Goal: Transaction & Acquisition: Obtain resource

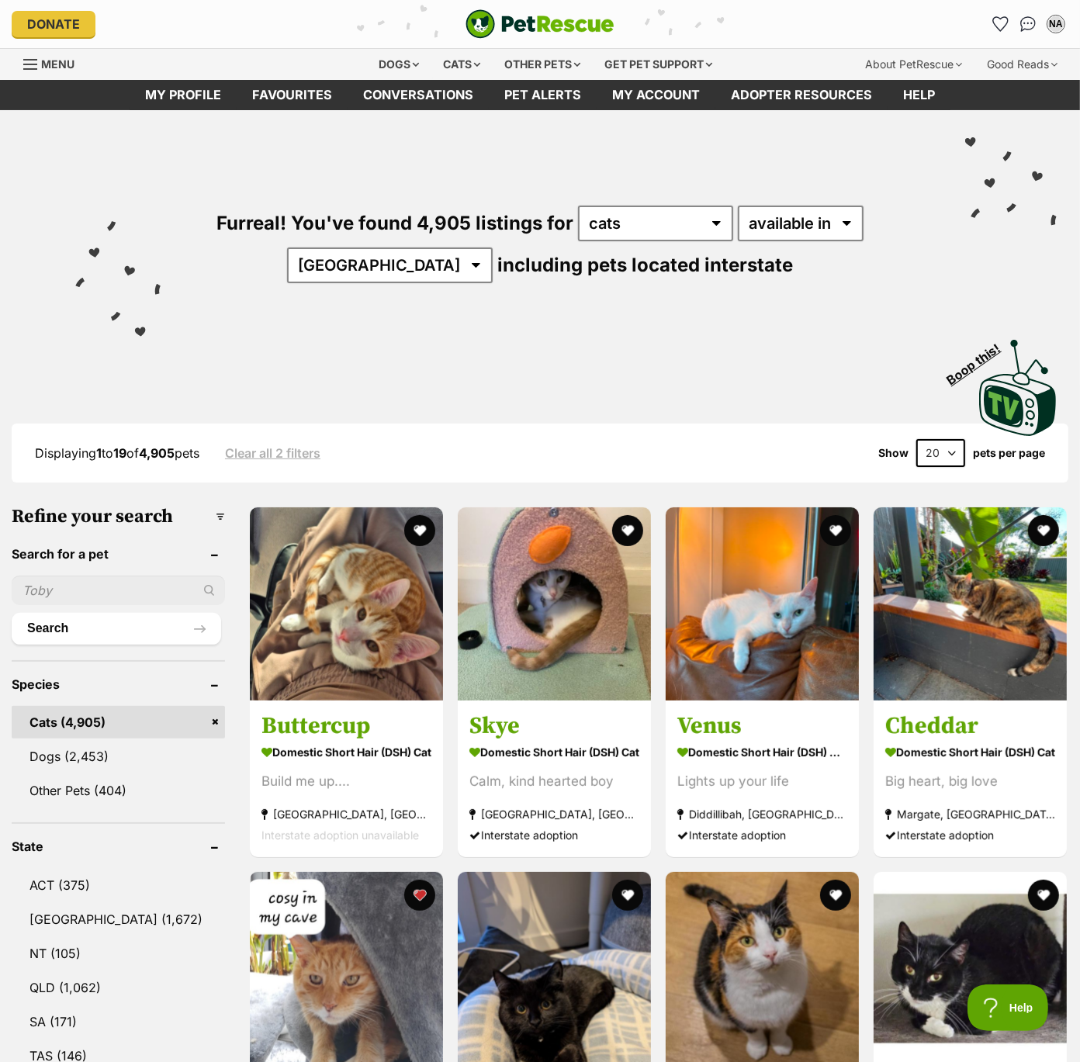
click at [932, 450] on select "20 40 60" at bounding box center [940, 453] width 49 height 28
select select "60"
click at [916, 439] on select "20 40 60" at bounding box center [940, 453] width 49 height 28
click at [74, 917] on link "[GEOGRAPHIC_DATA] (1,672)" at bounding box center [118, 919] width 213 height 33
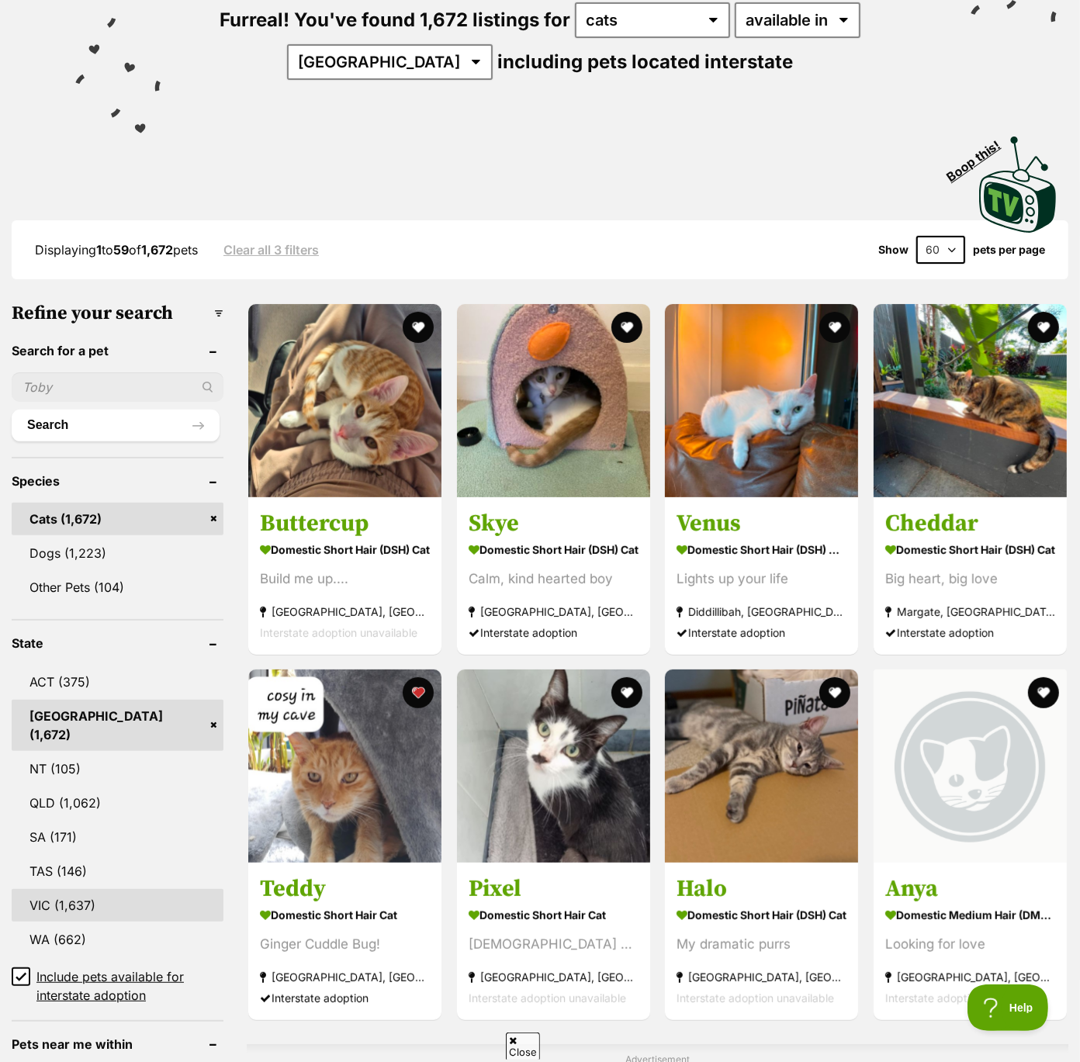
scroll to position [205, 0]
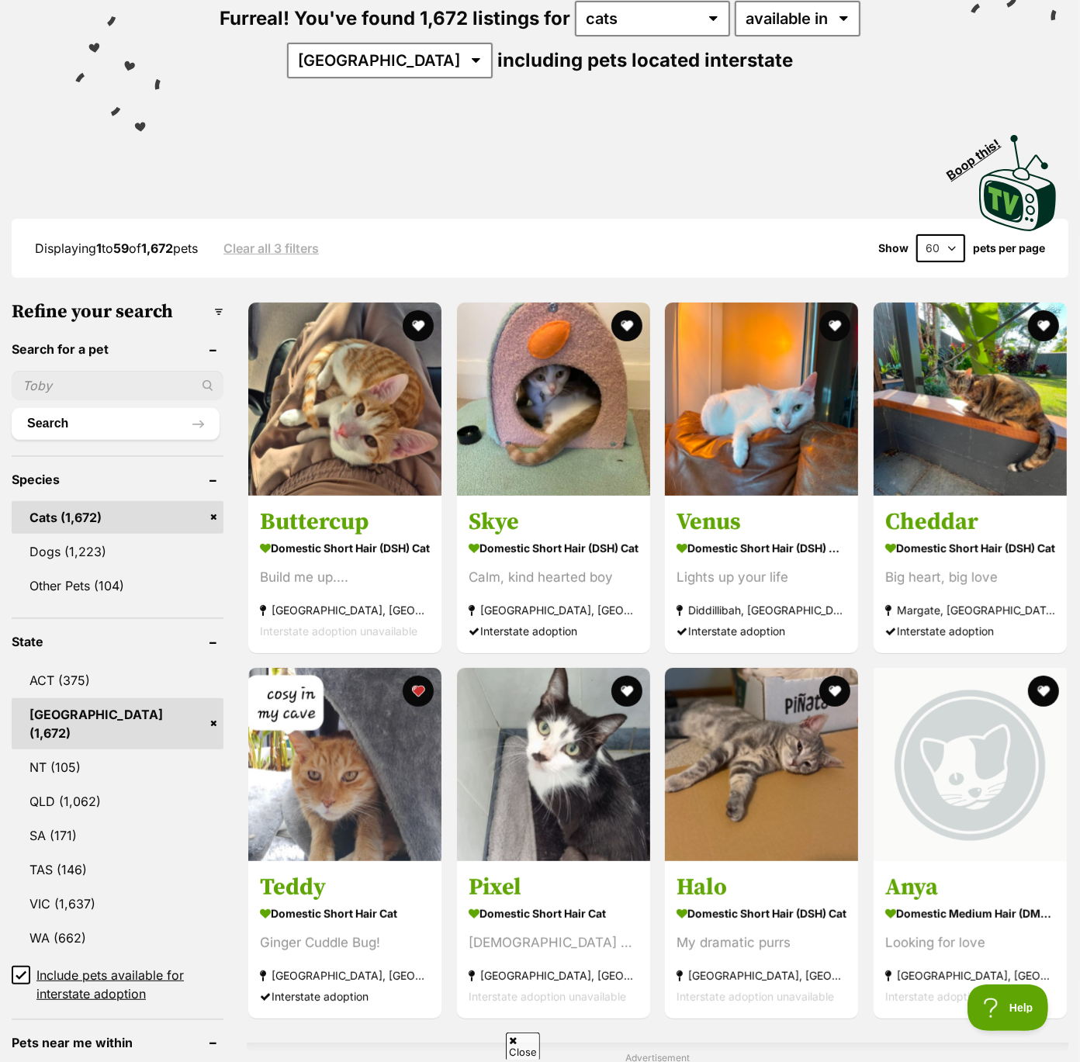
click at [16, 969] on icon at bounding box center [21, 974] width 11 height 11
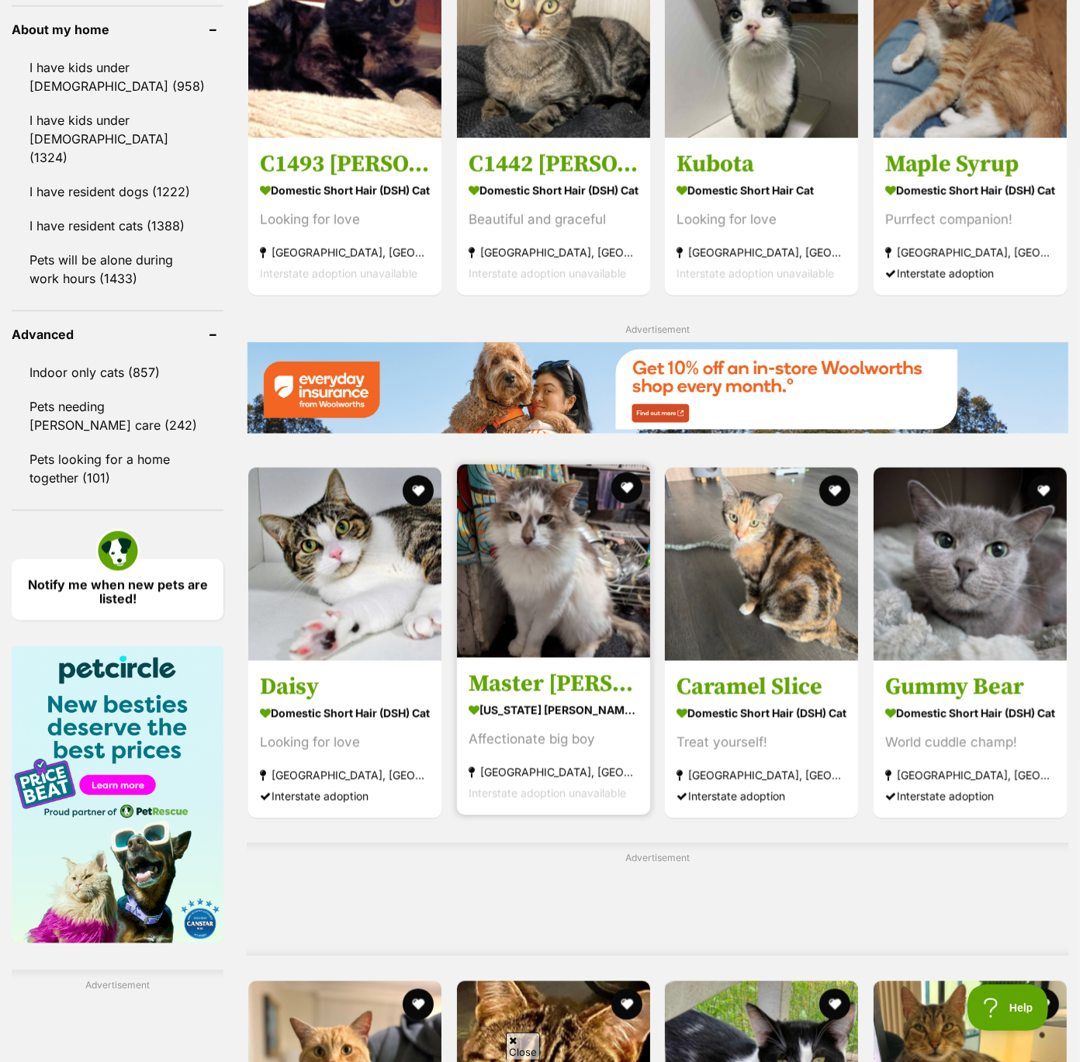
scroll to position [1813, 0]
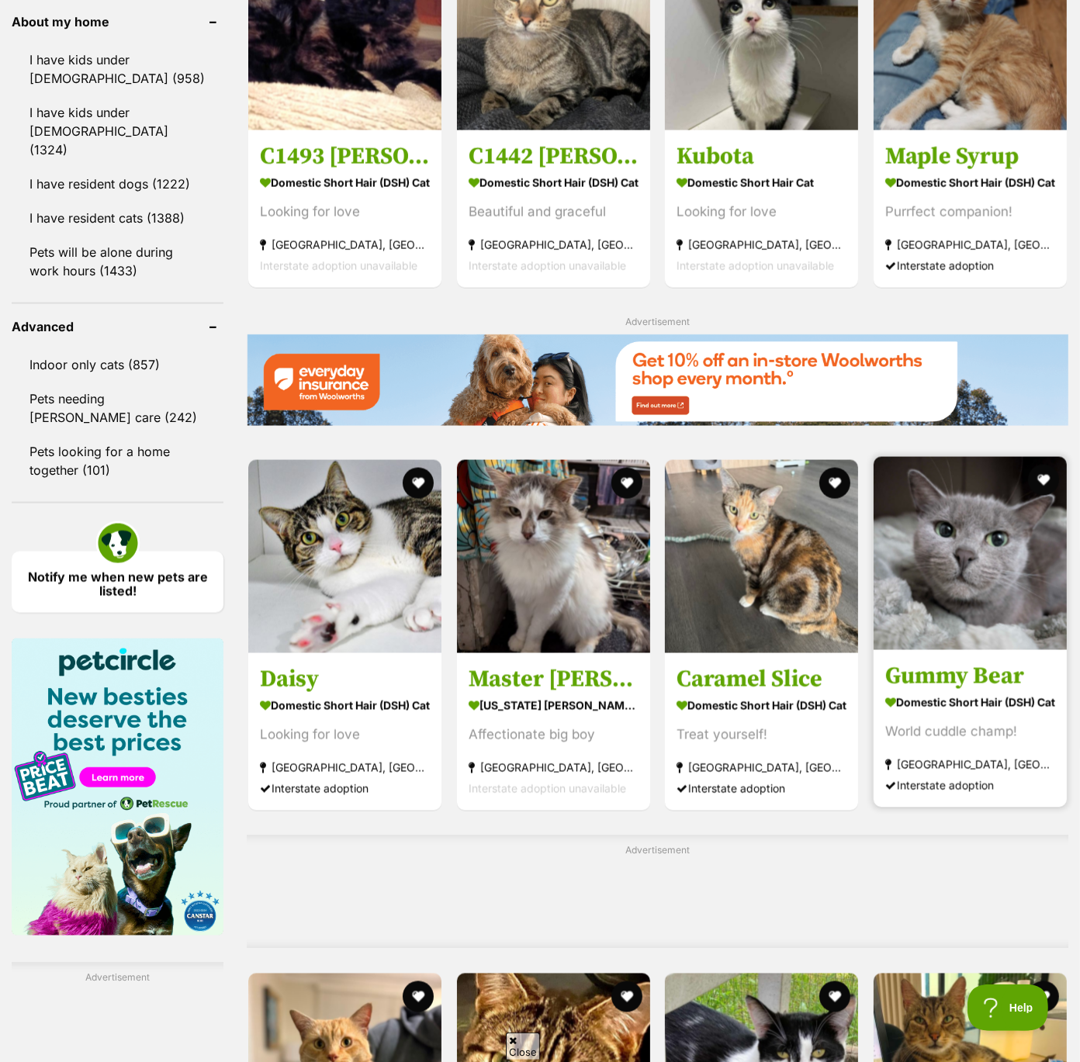
click at [983, 572] on img at bounding box center [969, 553] width 193 height 193
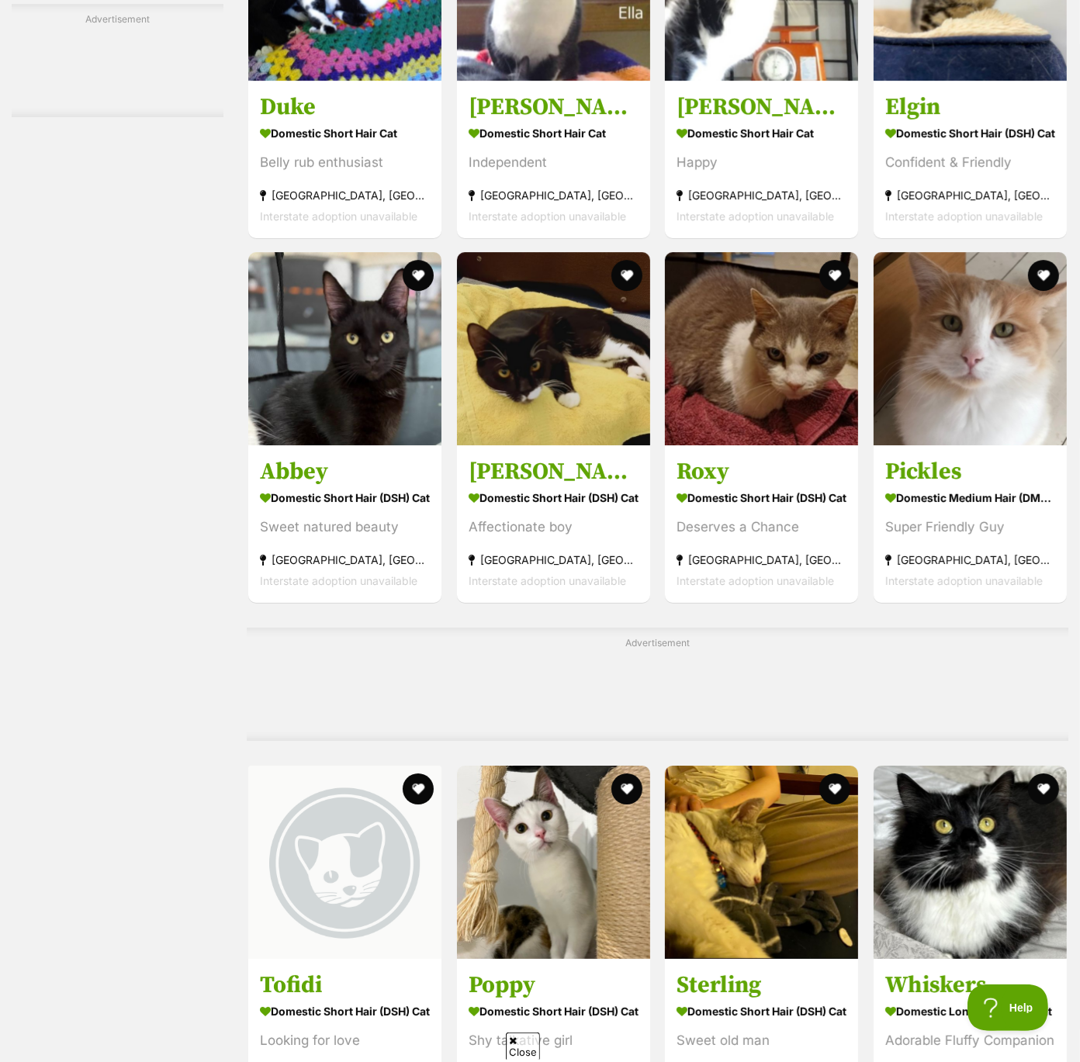
scroll to position [4293, 0]
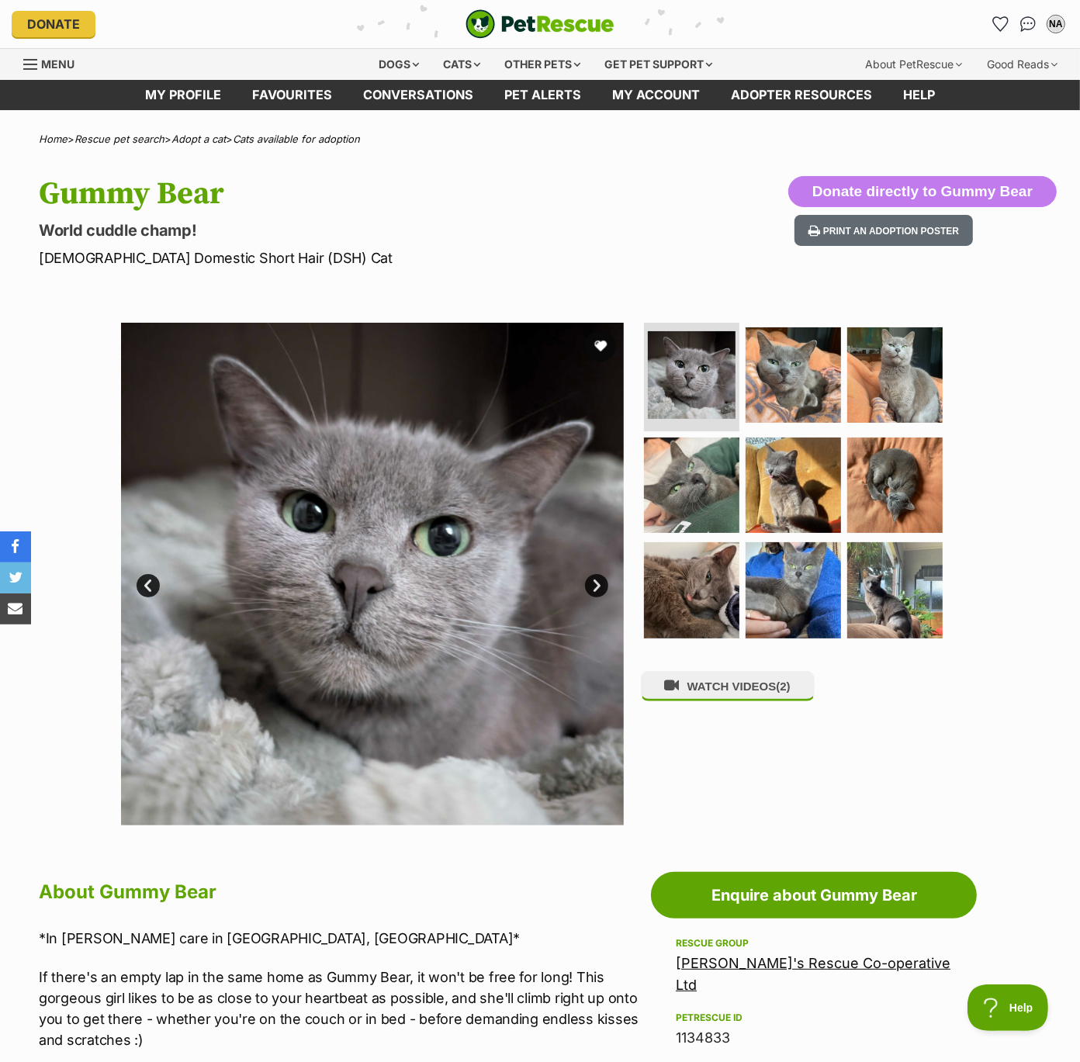
click at [599, 578] on link "Next" at bounding box center [596, 585] width 23 height 23
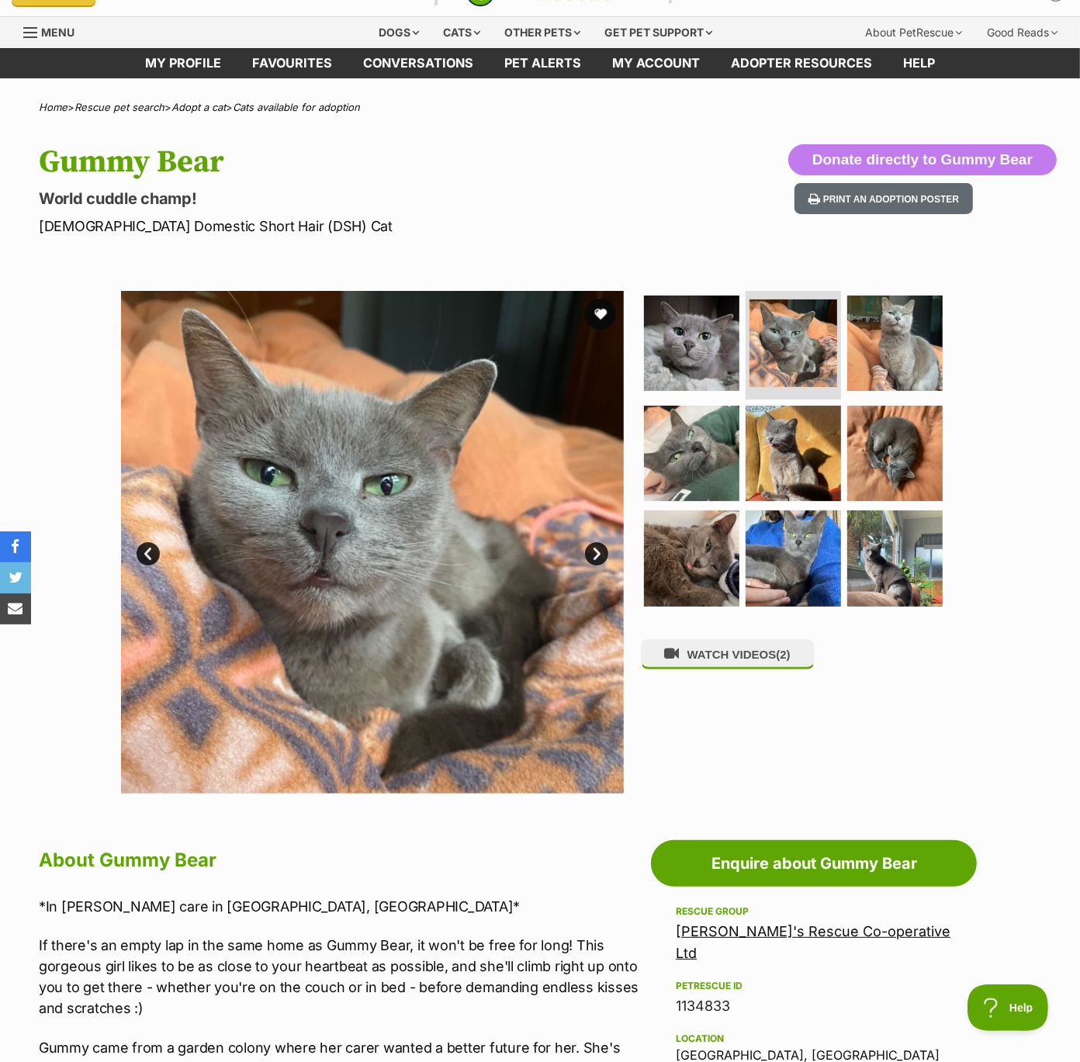
scroll to position [27, 0]
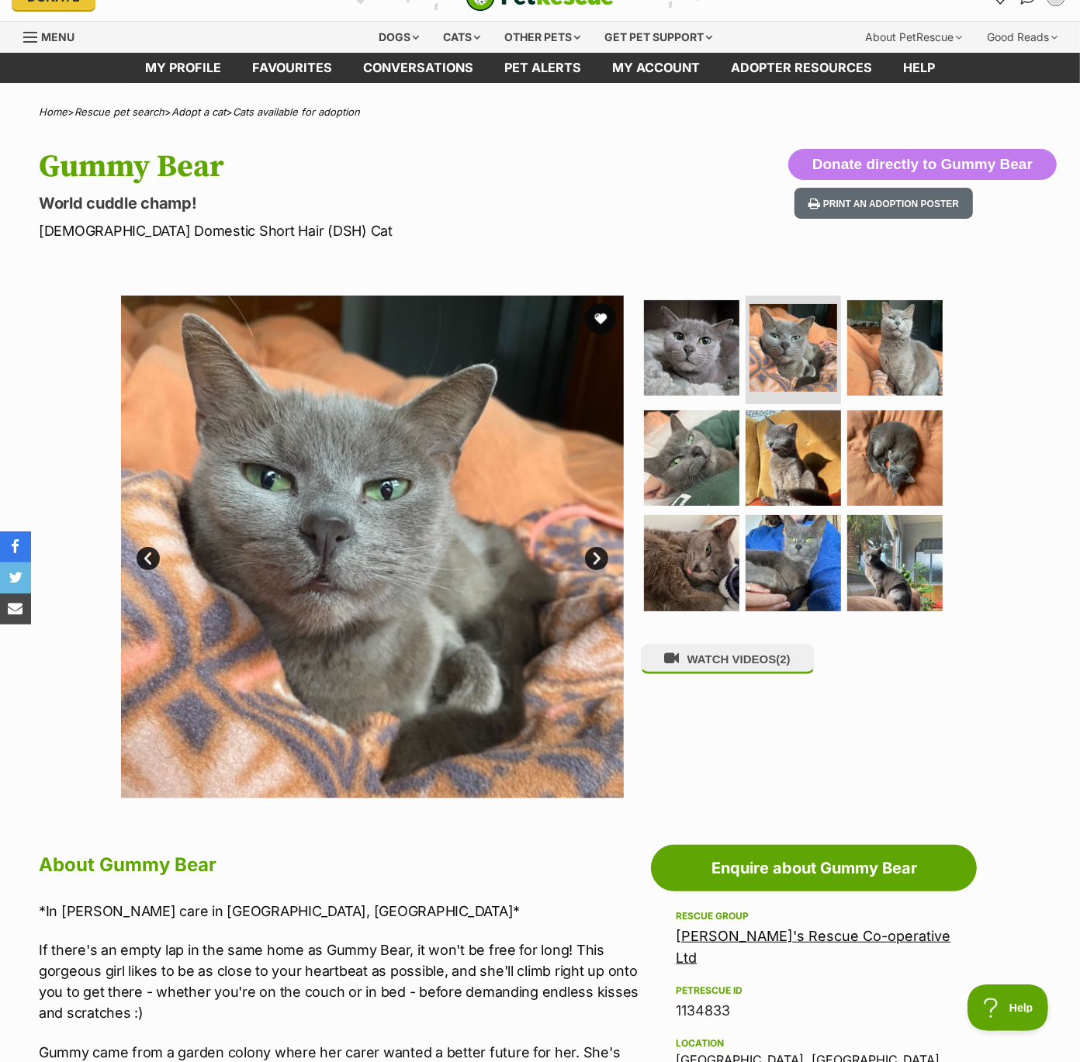
click at [589, 555] on link "Next" at bounding box center [596, 558] width 23 height 23
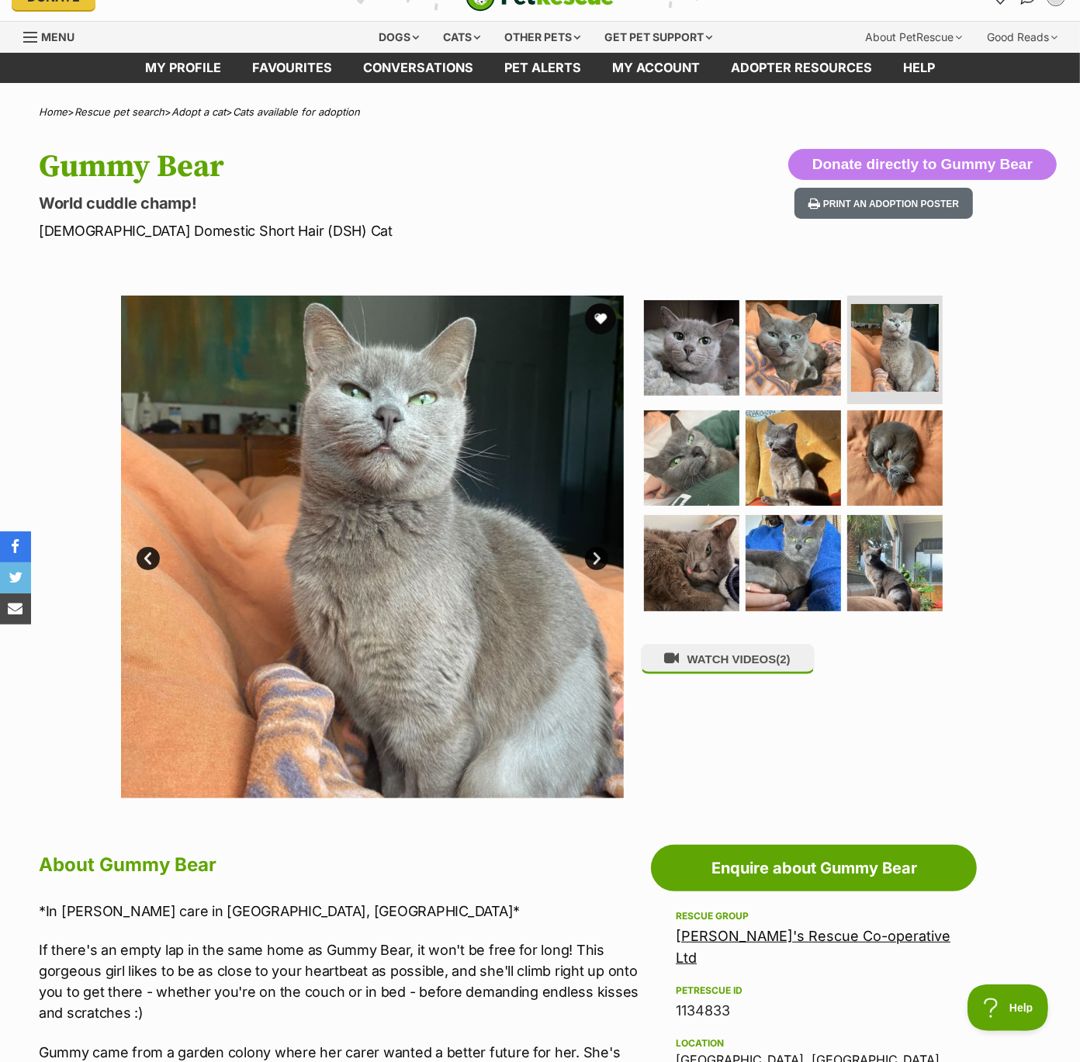
click at [589, 555] on link "Next" at bounding box center [596, 558] width 23 height 23
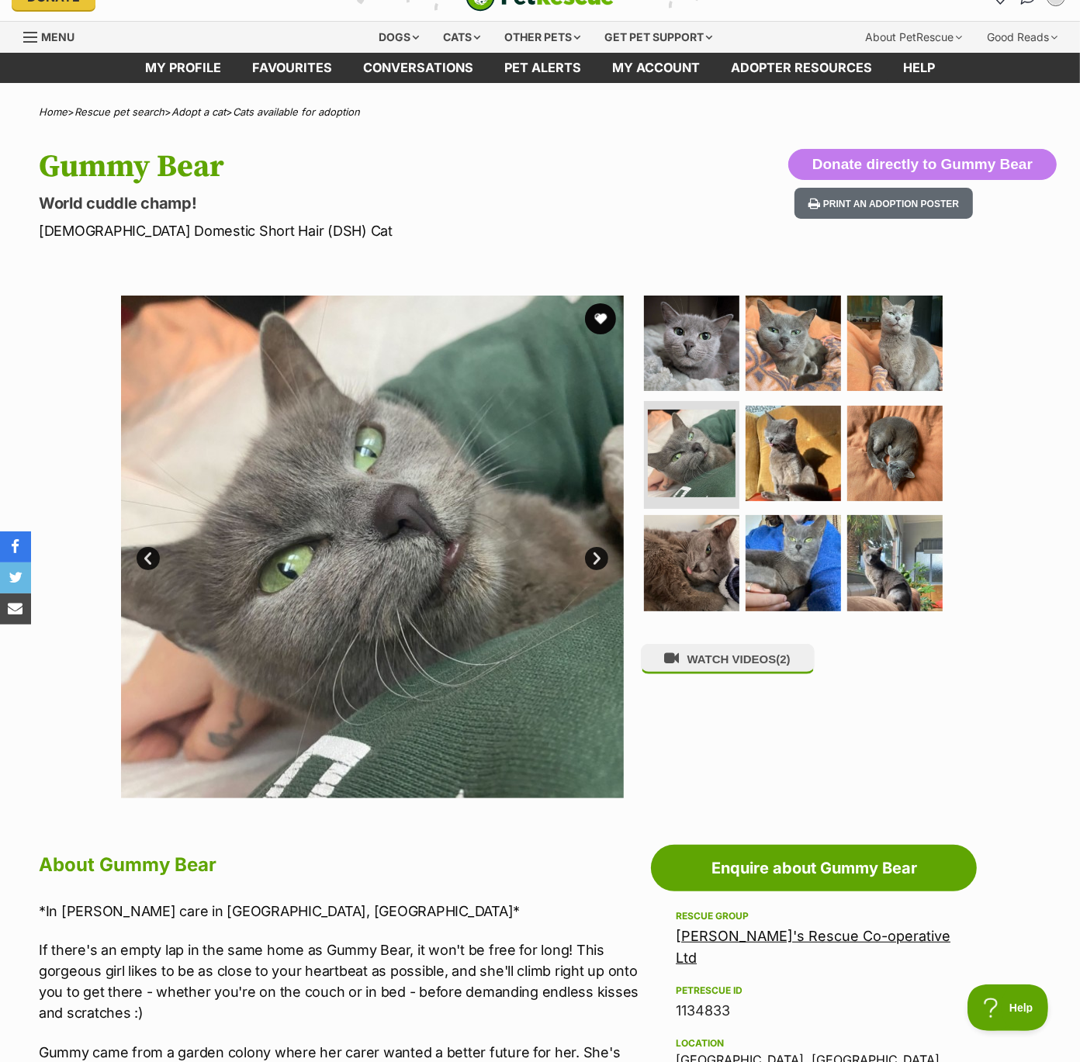
click at [589, 555] on link "Next" at bounding box center [596, 558] width 23 height 23
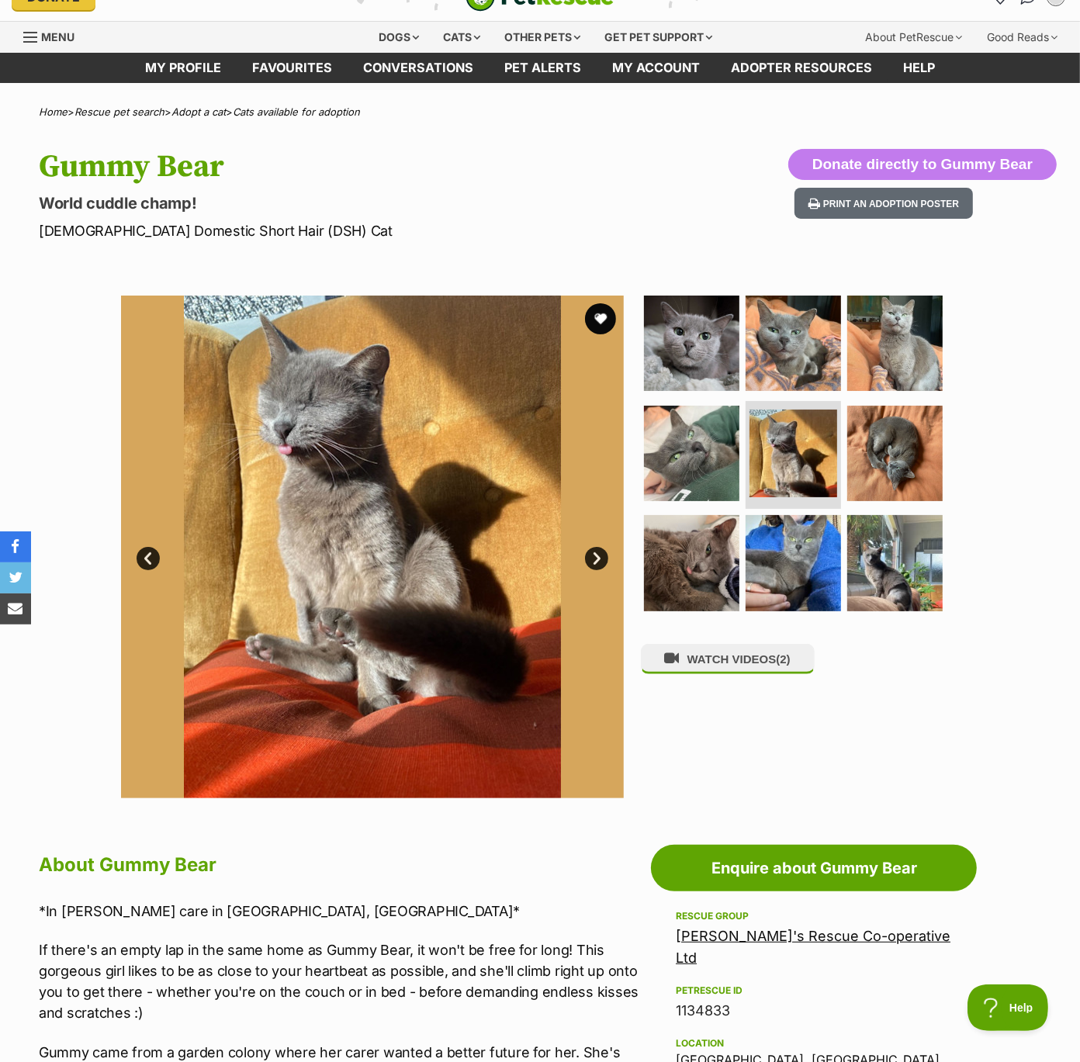
click at [589, 555] on link "Next" at bounding box center [596, 558] width 23 height 23
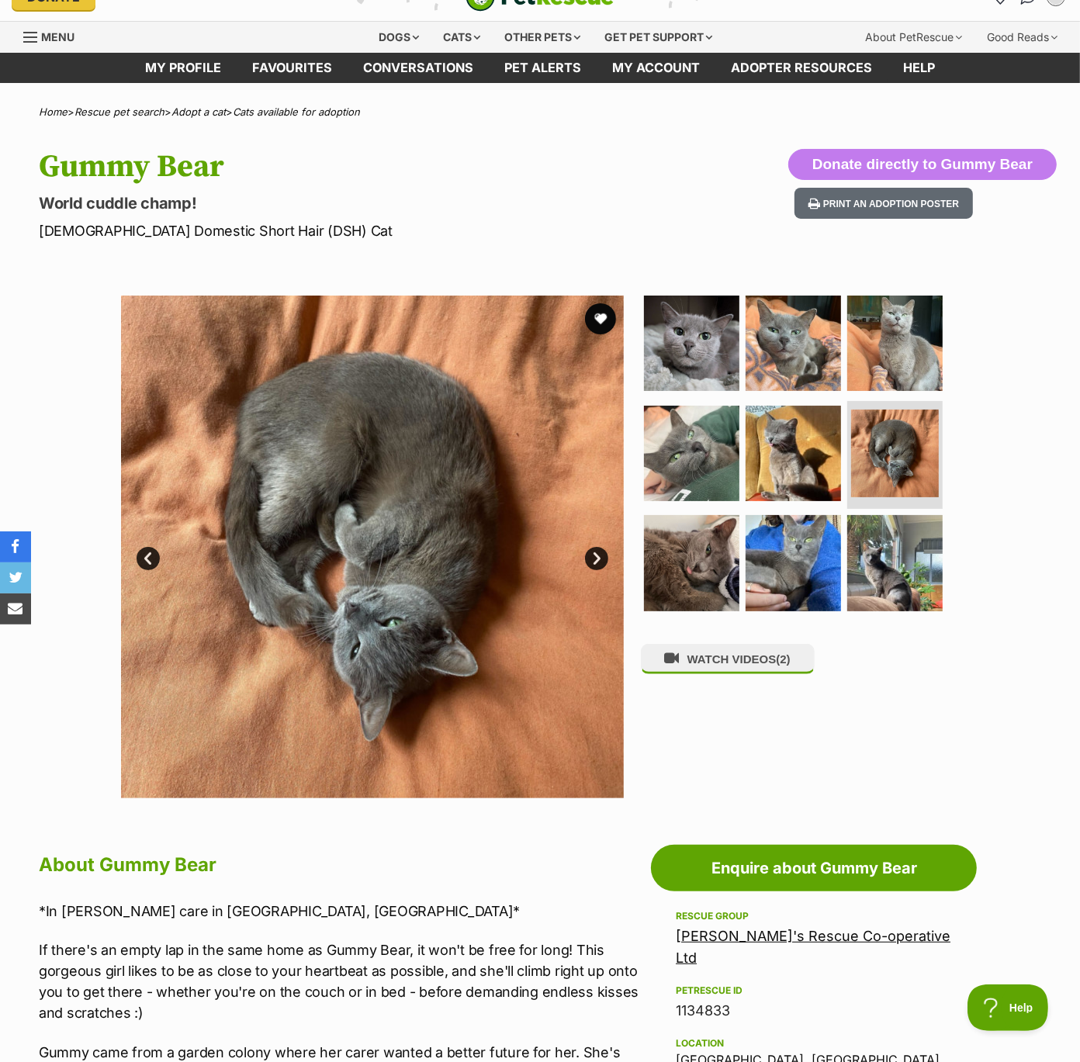
click at [589, 555] on link "Next" at bounding box center [596, 558] width 23 height 23
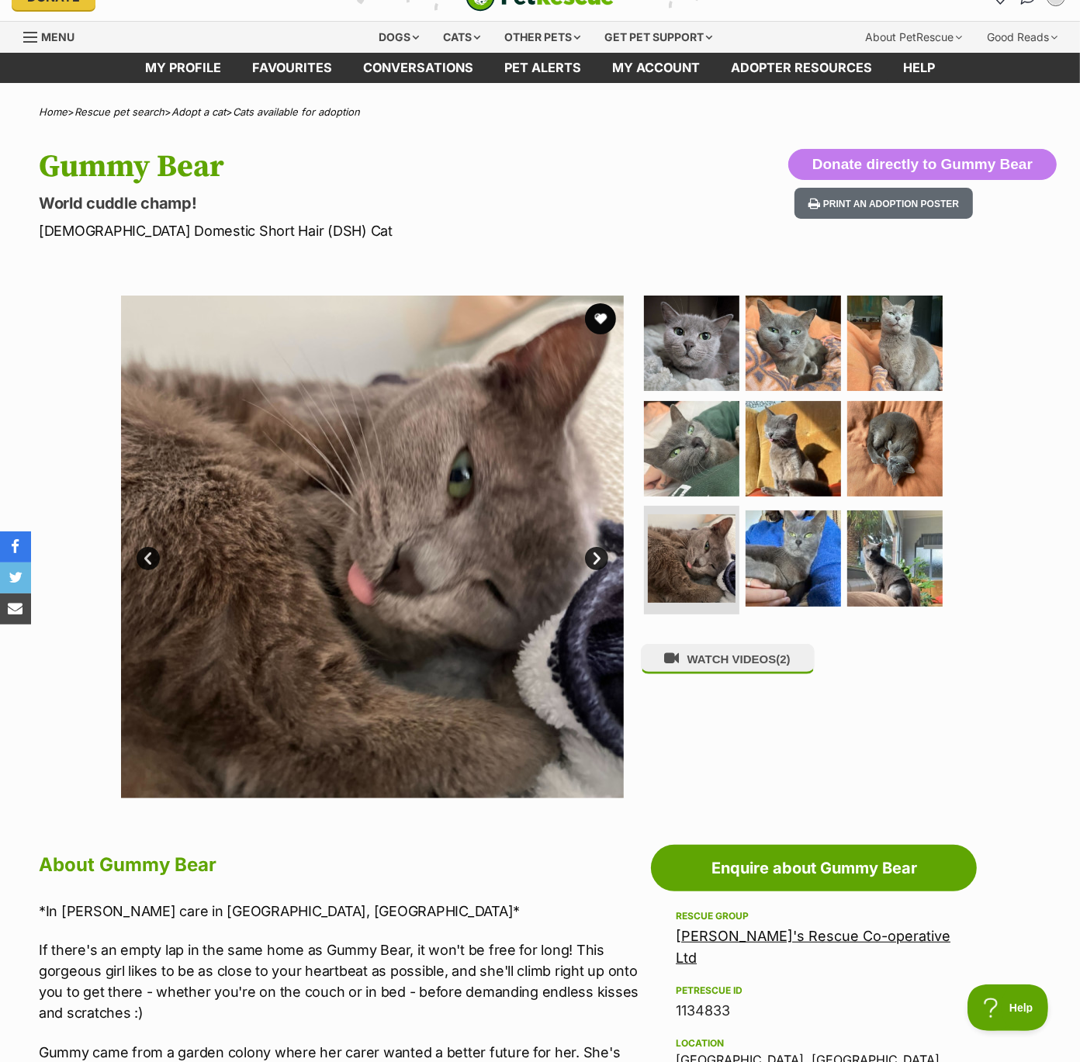
click at [589, 555] on link "Next" at bounding box center [596, 558] width 23 height 23
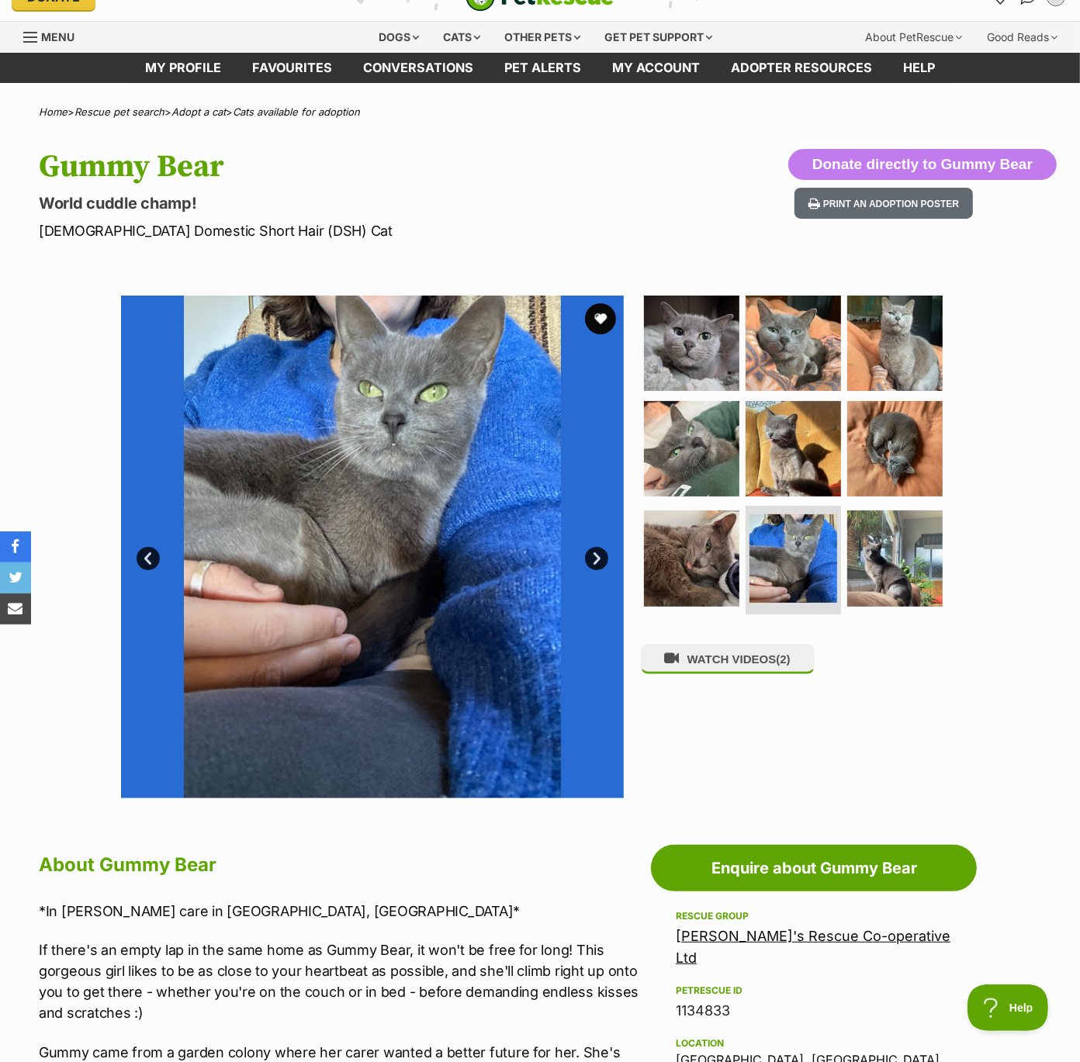
click at [589, 556] on link "Next" at bounding box center [596, 558] width 23 height 23
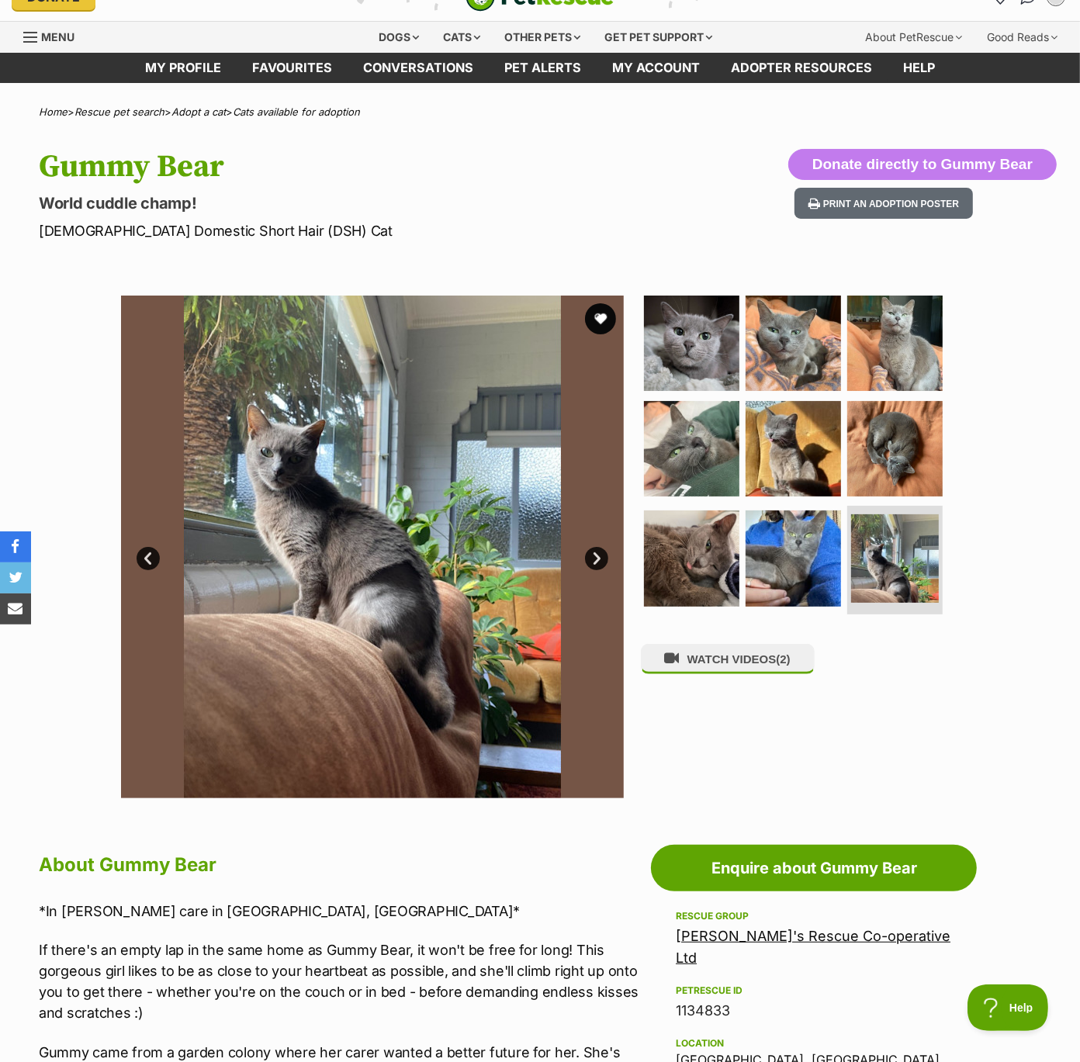
click at [150, 562] on link "Prev" at bounding box center [147, 558] width 23 height 23
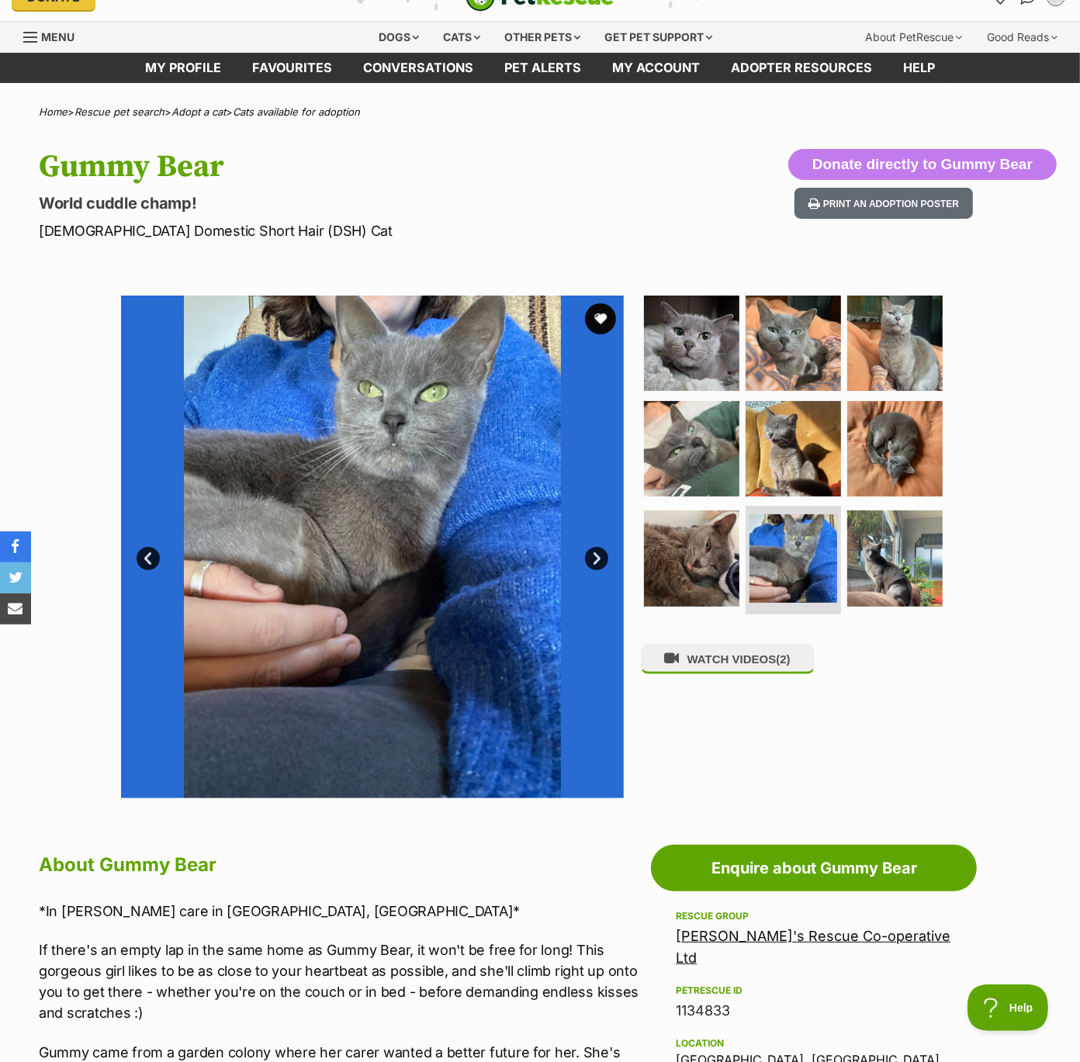
click at [589, 558] on link "Next" at bounding box center [596, 558] width 23 height 23
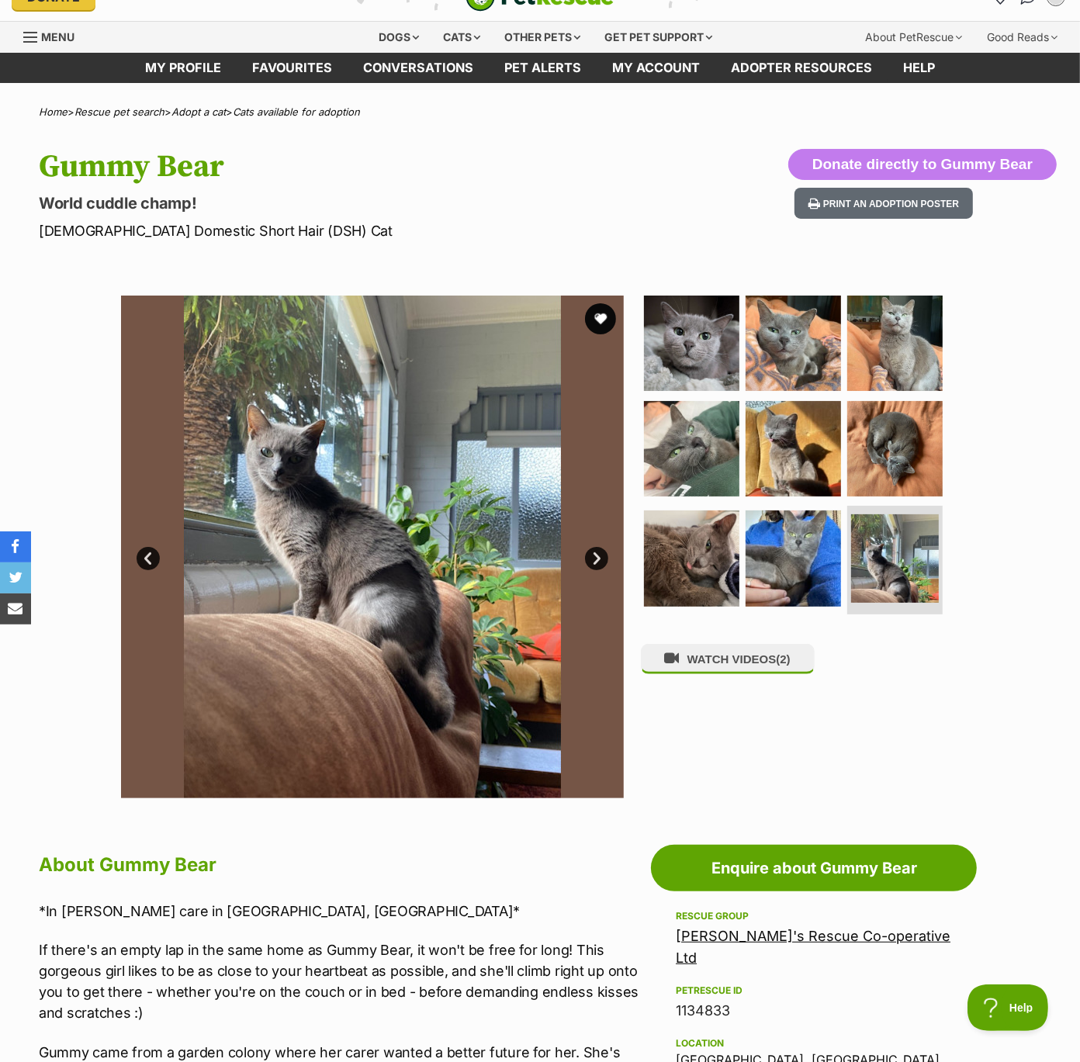
click at [589, 558] on link "Next" at bounding box center [596, 558] width 23 height 23
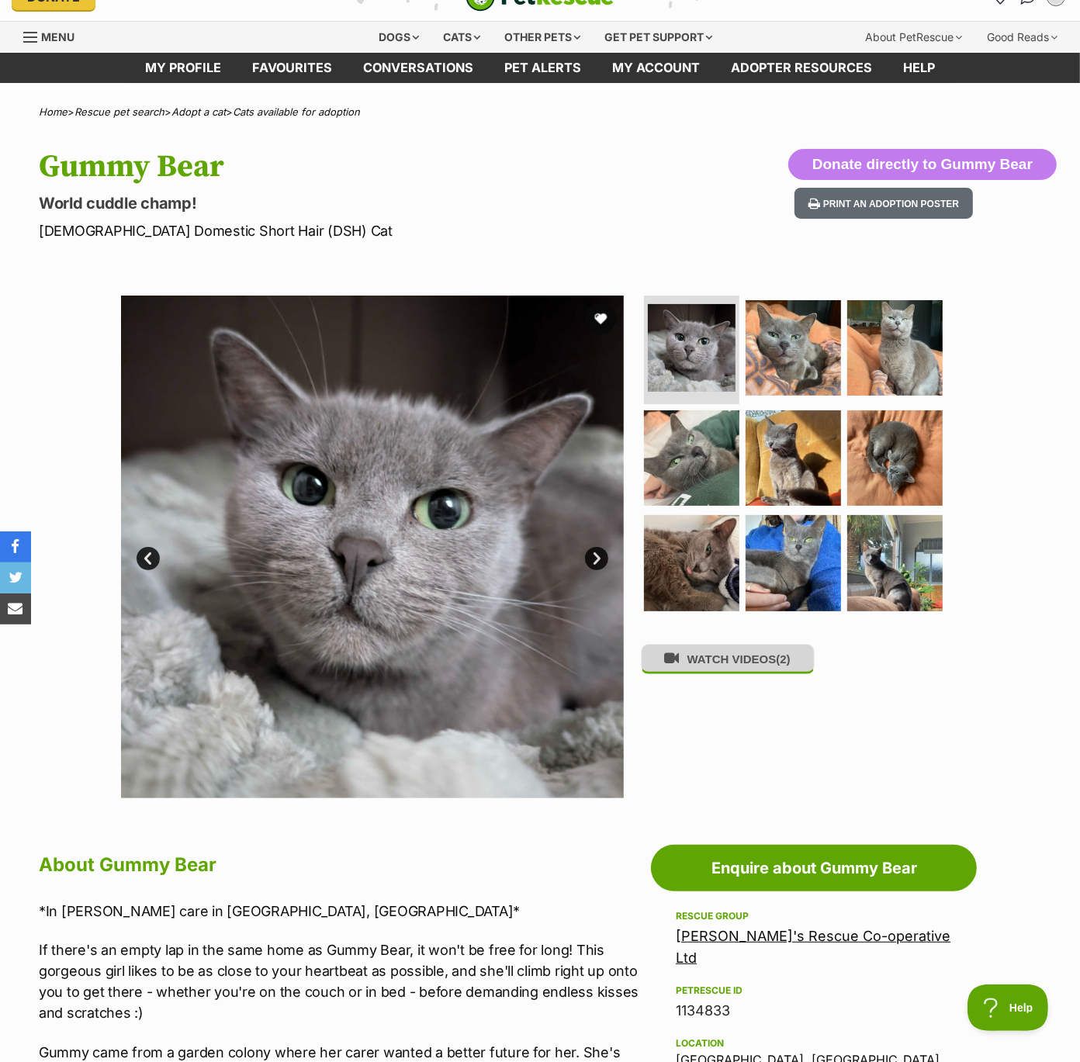
click at [713, 668] on button "WATCH VIDEOS (2)" at bounding box center [728, 659] width 174 height 30
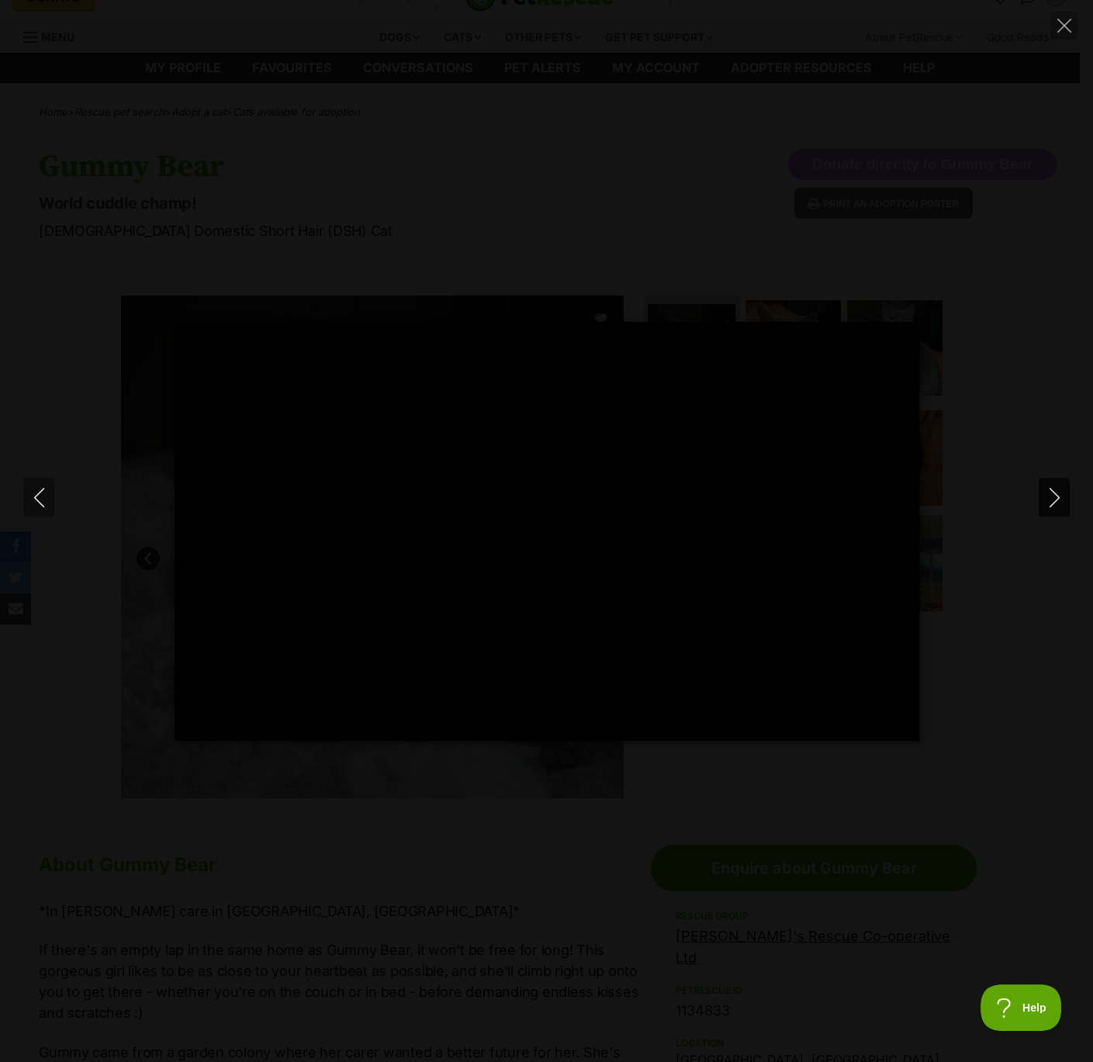
click at [1055, 494] on icon "Next" at bounding box center [1053, 497] width 10 height 19
type input "95.42"
click at [1072, 430] on div "Pause Play % buffered 00:00 -00:02 Unmute Mute Disable captions Enable captions…" at bounding box center [546, 531] width 1093 height 419
type input "77.99"
